Goal: Complete application form

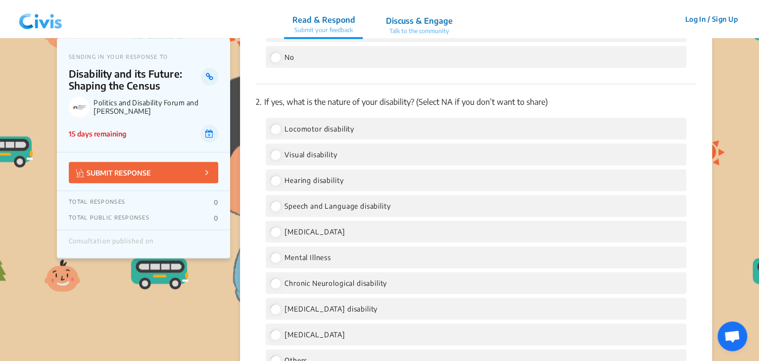
scroll to position [558, 0]
click at [286, 128] on span "Locomotor disability" at bounding box center [320, 128] width 70 height 8
click at [280, 128] on input "Locomotor disability" at bounding box center [275, 128] width 9 height 9
radio input "true"
click at [277, 130] on input "Locomotor disability" at bounding box center [275, 128] width 9 height 9
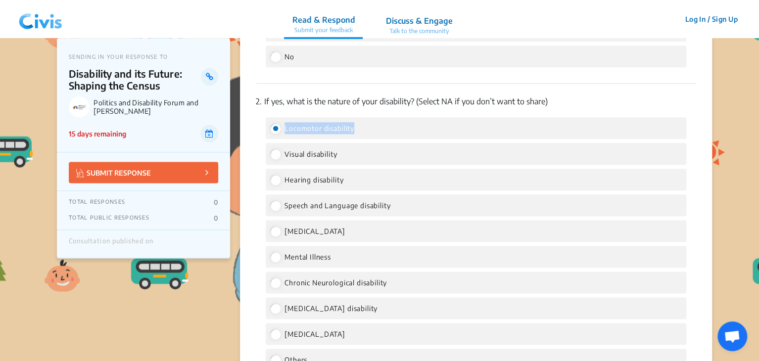
drag, startPoint x: 285, startPoint y: 129, endPoint x: 355, endPoint y: 127, distance: 70.8
click at [355, 127] on div "Locomotor disability" at bounding box center [476, 128] width 421 height 22
copy span "Locomotor disability"
drag, startPoint x: 285, startPoint y: 153, endPoint x: 340, endPoint y: 151, distance: 54.5
click at [340, 151] on div "Visual disability" at bounding box center [476, 154] width 421 height 22
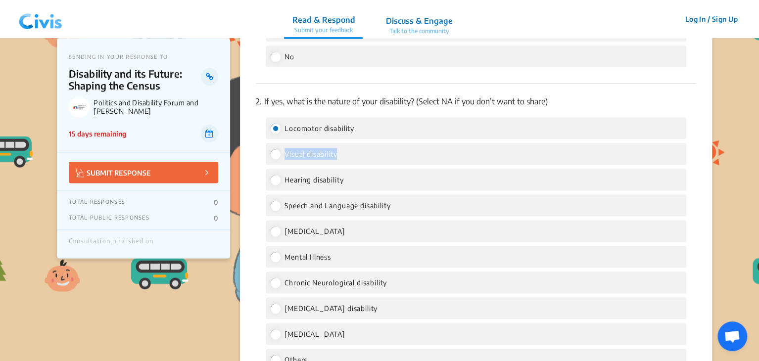
copy span "Visual disability"
drag, startPoint x: 286, startPoint y: 181, endPoint x: 348, endPoint y: 176, distance: 63.1
click at [348, 176] on div "Hearing disability" at bounding box center [476, 180] width 421 height 22
copy span "Hearing disability"
drag, startPoint x: 284, startPoint y: 128, endPoint x: 360, endPoint y: 131, distance: 76.3
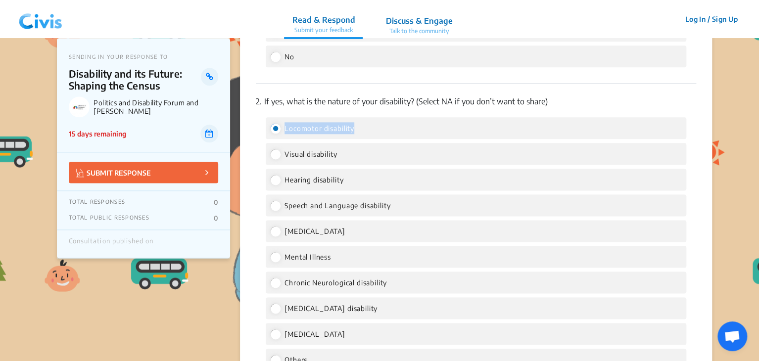
click at [360, 131] on div "Locomotor disability" at bounding box center [476, 128] width 421 height 22
copy span "Locomotor disability"
drag, startPoint x: 285, startPoint y: 155, endPoint x: 342, endPoint y: 153, distance: 57.0
click at [342, 153] on div "Visual disability" at bounding box center [476, 154] width 421 height 22
copy span "Visual disability"
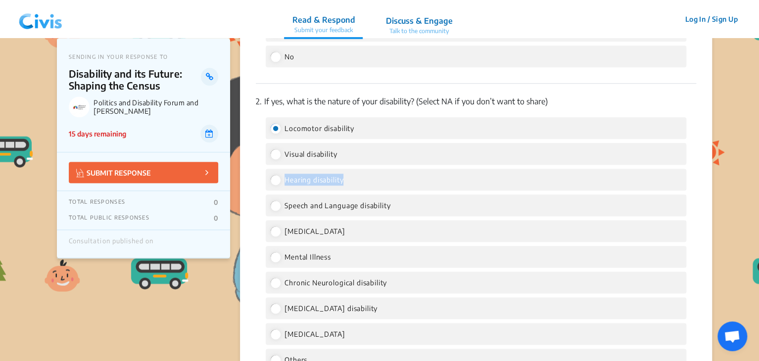
drag, startPoint x: 284, startPoint y: 181, endPoint x: 345, endPoint y: 179, distance: 60.9
click at [345, 179] on div "Hearing disability" at bounding box center [476, 180] width 421 height 22
copy span "Hearing disability"
drag, startPoint x: 285, startPoint y: 207, endPoint x: 394, endPoint y: 209, distance: 109.4
click at [394, 209] on div "Speech and Language disability" at bounding box center [476, 206] width 421 height 22
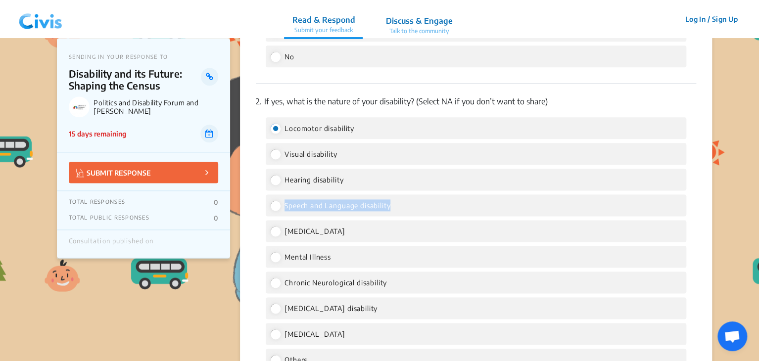
copy span "Speech and Language disability"
drag, startPoint x: 284, startPoint y: 233, endPoint x: 357, endPoint y: 232, distance: 73.8
click at [357, 232] on div "Intellectual disability" at bounding box center [476, 231] width 421 height 22
copy span "Intellectual disability"
drag, startPoint x: 285, startPoint y: 258, endPoint x: 334, endPoint y: 257, distance: 49.0
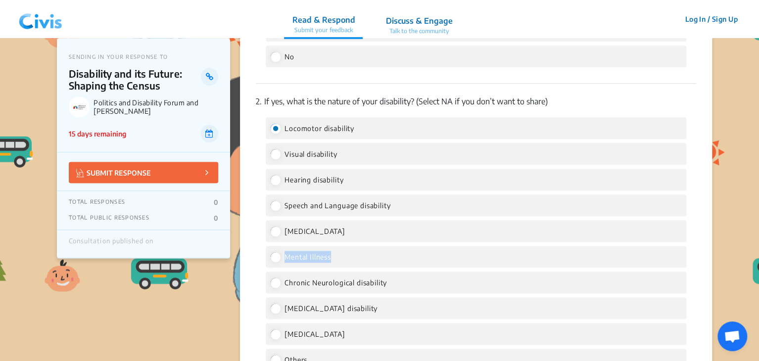
click at [334, 257] on div "Mental Illness" at bounding box center [476, 257] width 421 height 22
copy span "Mental Illness"
drag, startPoint x: 285, startPoint y: 284, endPoint x: 388, endPoint y: 286, distance: 102.5
click at [387, 286] on span "Chronic Neurological disability" at bounding box center [336, 283] width 102 height 8
copy span "Chronic Neurological disability"
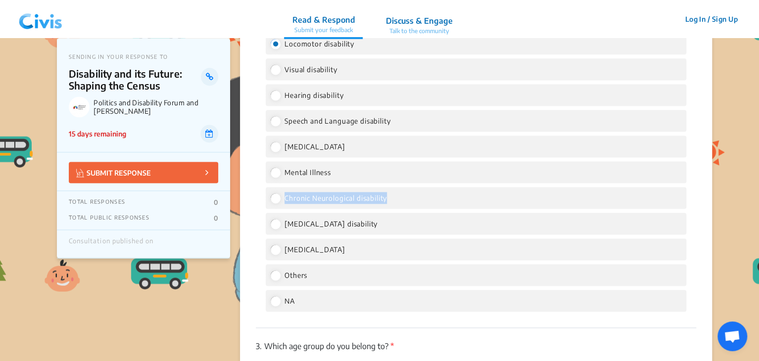
scroll to position [643, 0]
drag, startPoint x: 284, startPoint y: 226, endPoint x: 373, endPoint y: 230, distance: 88.7
click at [373, 230] on div "Blood Disorder disability" at bounding box center [476, 223] width 421 height 22
drag, startPoint x: 285, startPoint y: 250, endPoint x: 359, endPoint y: 249, distance: 73.8
click at [359, 249] on div "Multiple disabilities" at bounding box center [476, 249] width 421 height 22
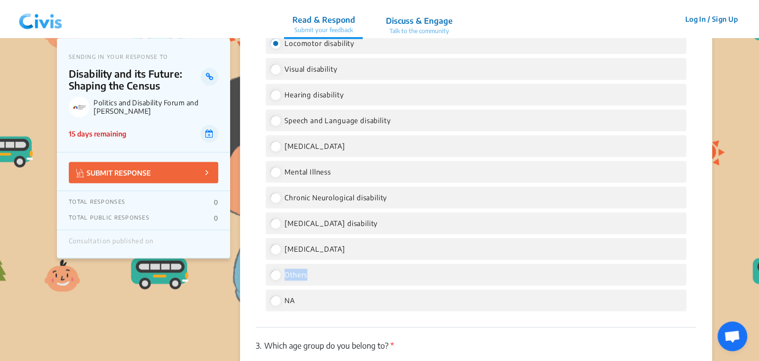
drag, startPoint x: 284, startPoint y: 276, endPoint x: 309, endPoint y: 277, distance: 25.8
click at [309, 277] on div "Others" at bounding box center [476, 275] width 421 height 22
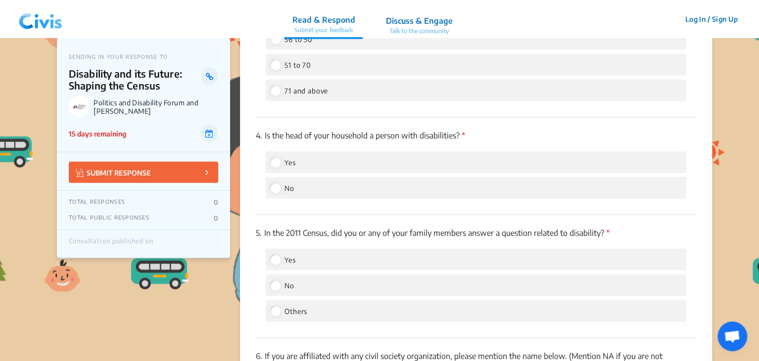
scroll to position [1057, 0]
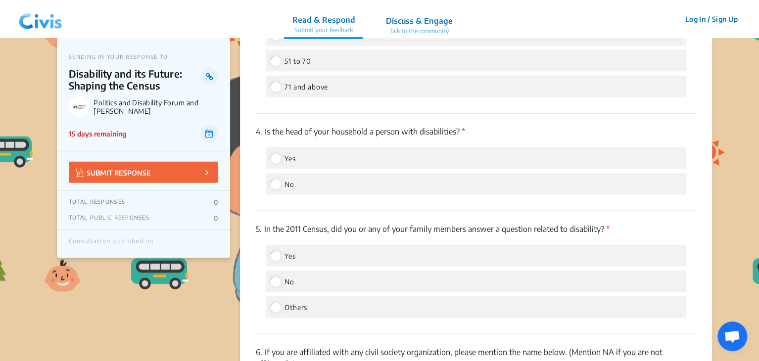
drag, startPoint x: 265, startPoint y: 232, endPoint x: 603, endPoint y: 223, distance: 337.7
click at [603, 223] on div "5. In the 2011 Census, did you or any of your family members answer a question …" at bounding box center [476, 272] width 441 height 123
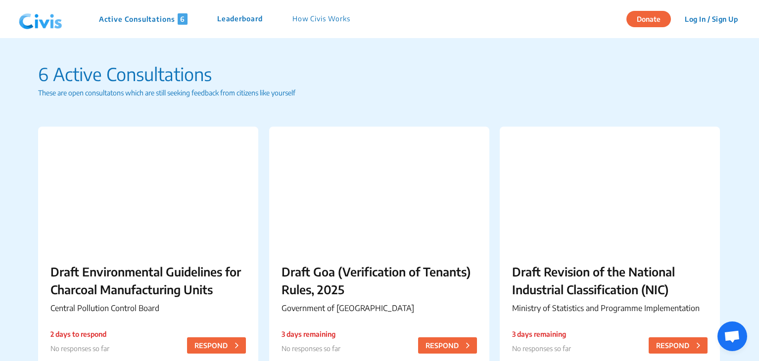
scroll to position [514, 0]
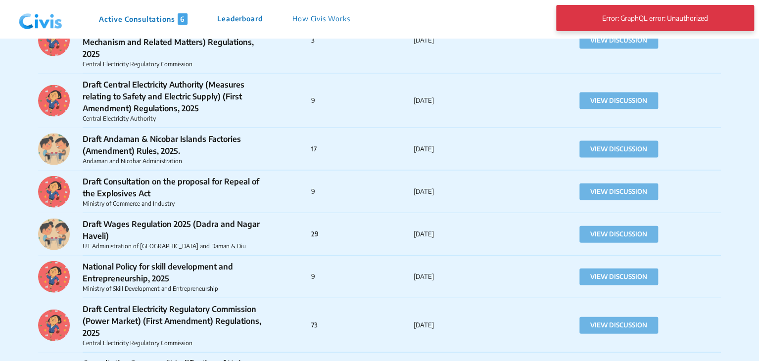
scroll to position [2956, 0]
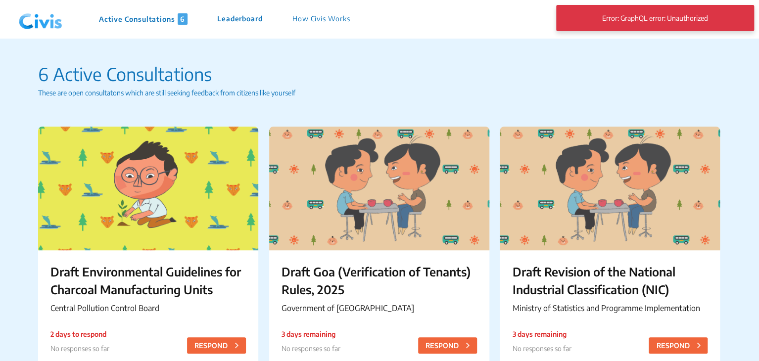
click at [55, 26] on img at bounding box center [40, 19] width 51 height 30
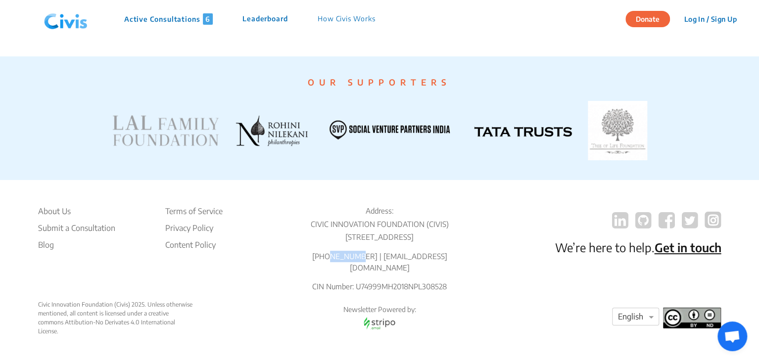
scroll to position [1931, 0]
drag, startPoint x: 340, startPoint y: 268, endPoint x: 378, endPoint y: 267, distance: 38.6
click at [378, 267] on p "[PHONE_NUMBER] | [EMAIL_ADDRESS][DOMAIN_NAME]" at bounding box center [380, 262] width 185 height 22
copy p "8976926914"
